Goal: Use online tool/utility

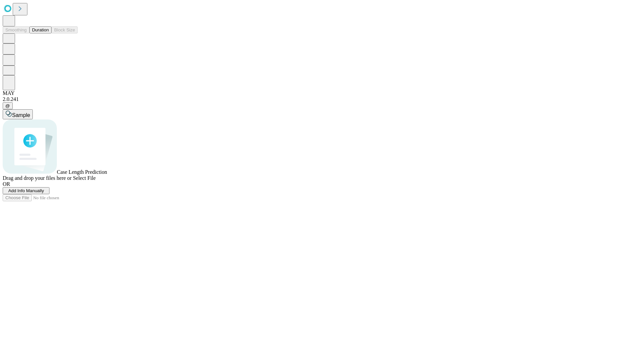
click at [49, 33] on button "Duration" at bounding box center [40, 29] width 22 height 7
click at [44, 193] on span "Add Info Manually" at bounding box center [26, 190] width 36 height 5
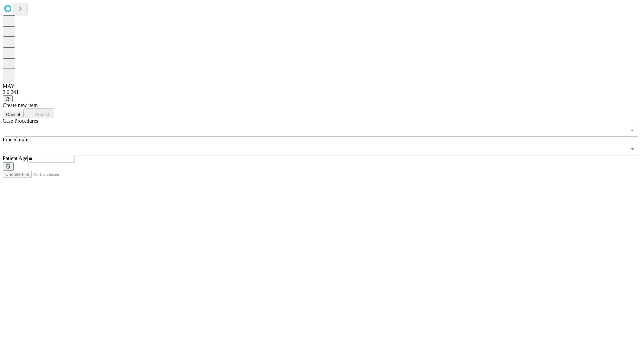
type input "**"
click at [326, 143] on input "text" at bounding box center [315, 149] width 624 height 13
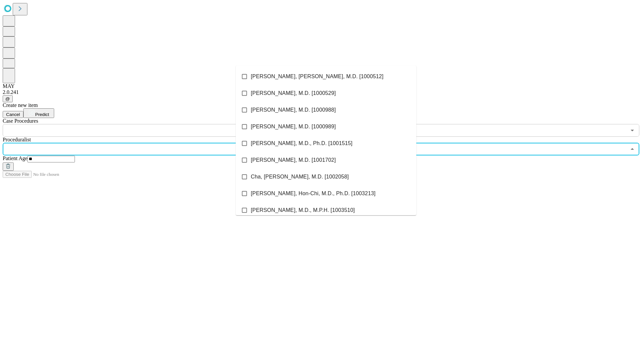
click at [326, 77] on li "[PERSON_NAME], [PERSON_NAME], M.D. [1000512]" at bounding box center [326, 76] width 181 height 17
click at [141, 124] on input "text" at bounding box center [315, 130] width 624 height 13
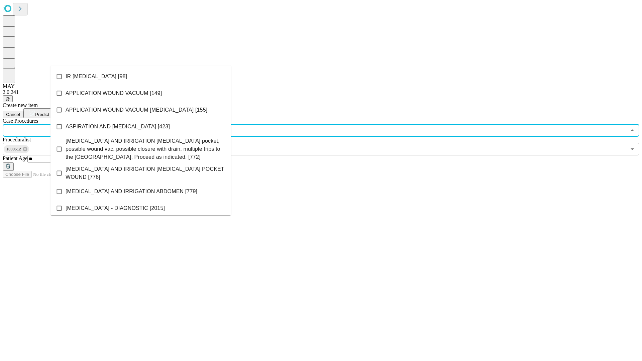
click at [141, 77] on li "IR [MEDICAL_DATA] [98]" at bounding box center [141, 76] width 181 height 17
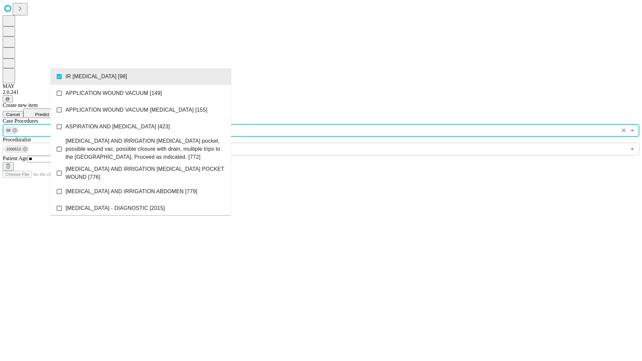
click at [49, 112] on span "Predict" at bounding box center [42, 114] width 14 height 5
